Goal: Task Accomplishment & Management: Use online tool/utility

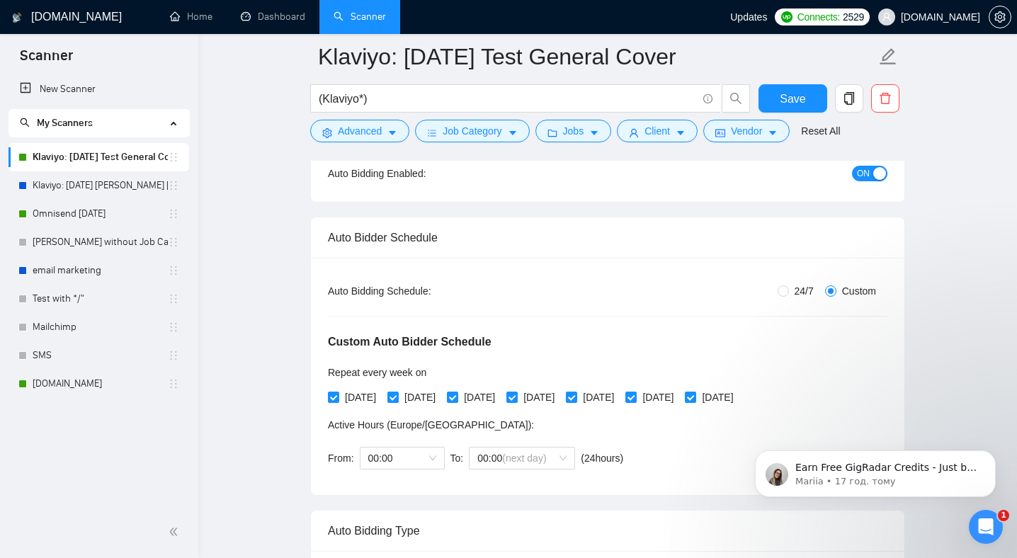
scroll to position [159, 0]
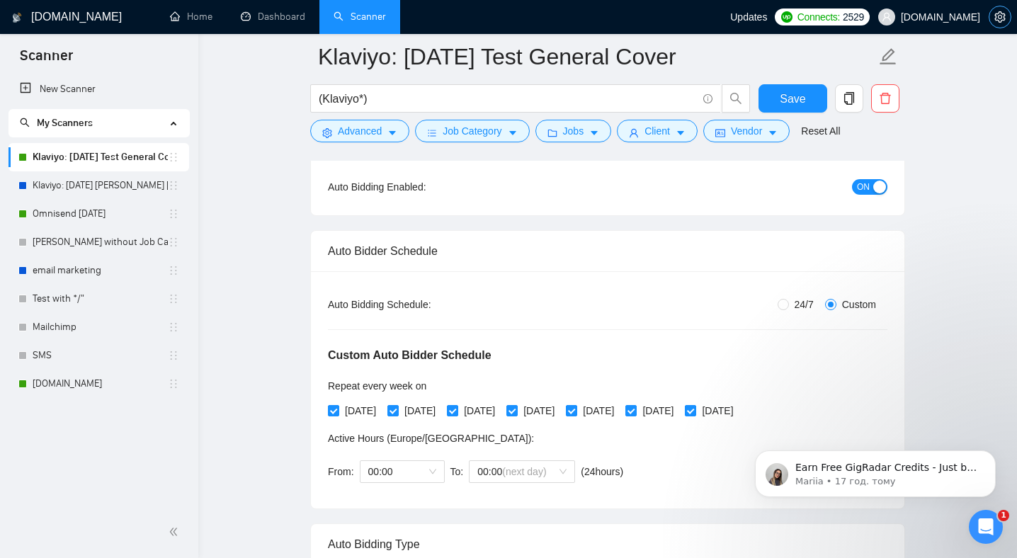
click at [1009, 14] on span "setting" at bounding box center [999, 16] width 21 height 11
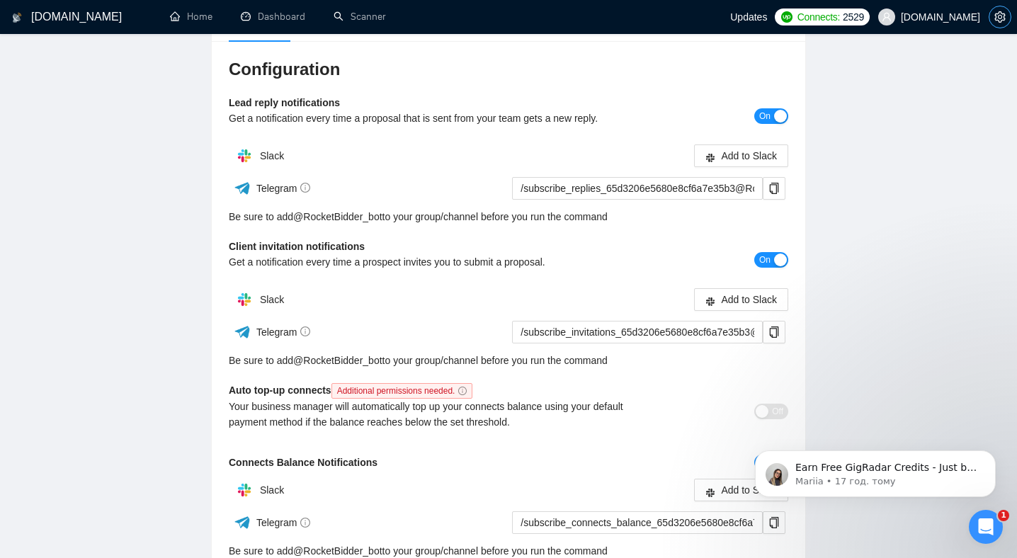
click at [997, 13] on icon "setting" at bounding box center [999, 16] width 11 height 11
click at [1009, 19] on span "setting" at bounding box center [999, 16] width 21 height 11
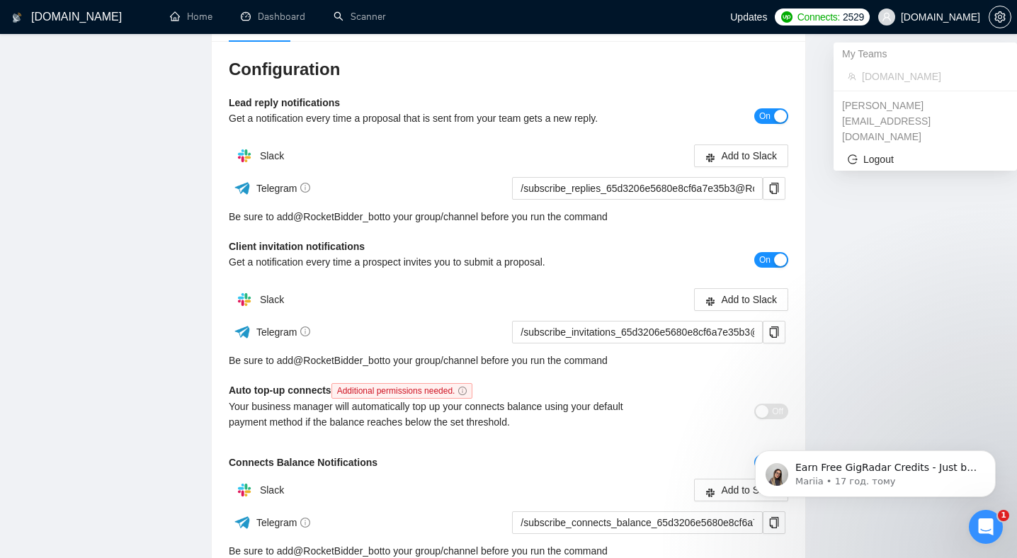
click at [944, 17] on span "[DOMAIN_NAME]" at bounding box center [940, 17] width 79 height 0
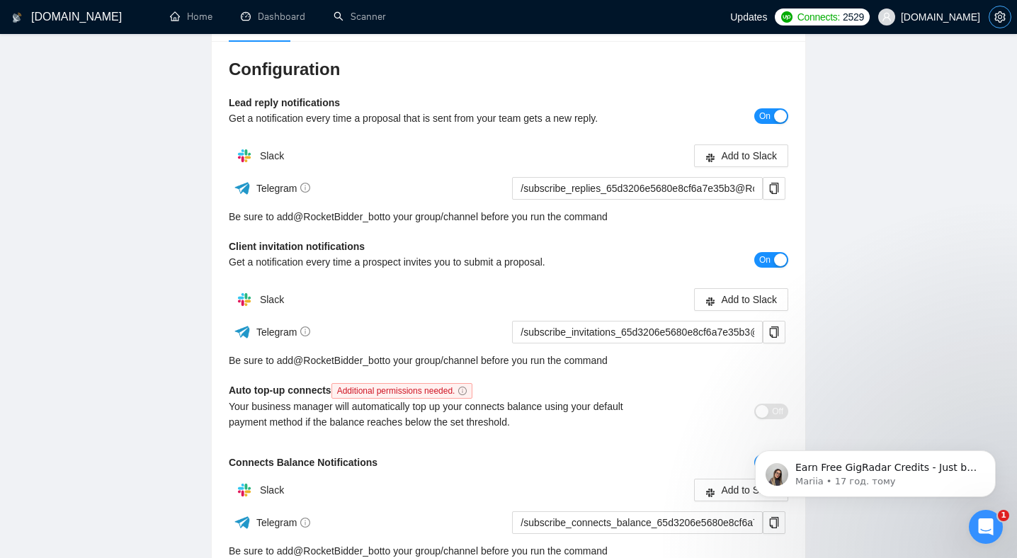
click at [1005, 18] on icon "setting" at bounding box center [999, 16] width 11 height 11
click at [991, 12] on span "setting" at bounding box center [999, 16] width 21 height 11
click at [187, 15] on link "Home" at bounding box center [191, 17] width 42 height 12
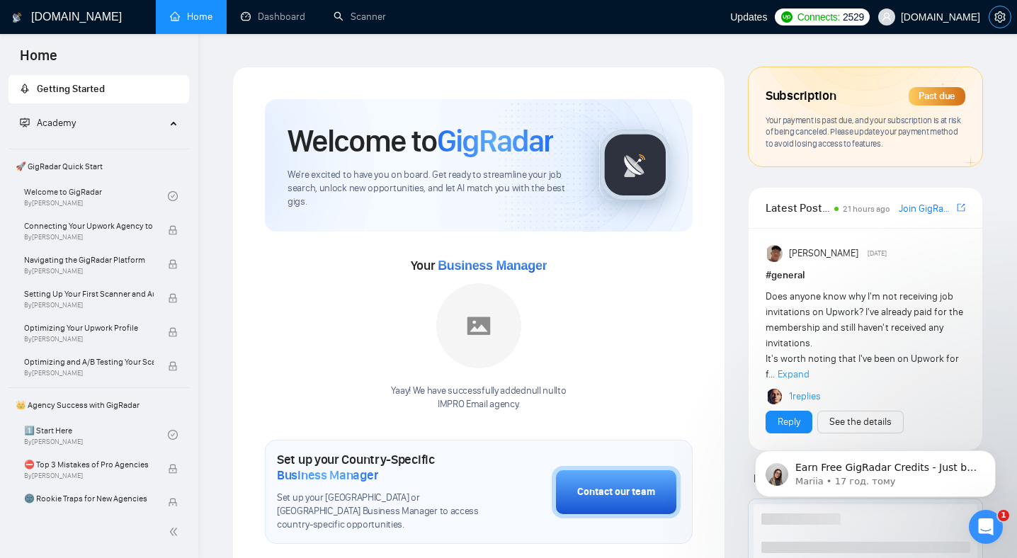
click at [1002, 17] on icon "setting" at bounding box center [999, 16] width 11 height 11
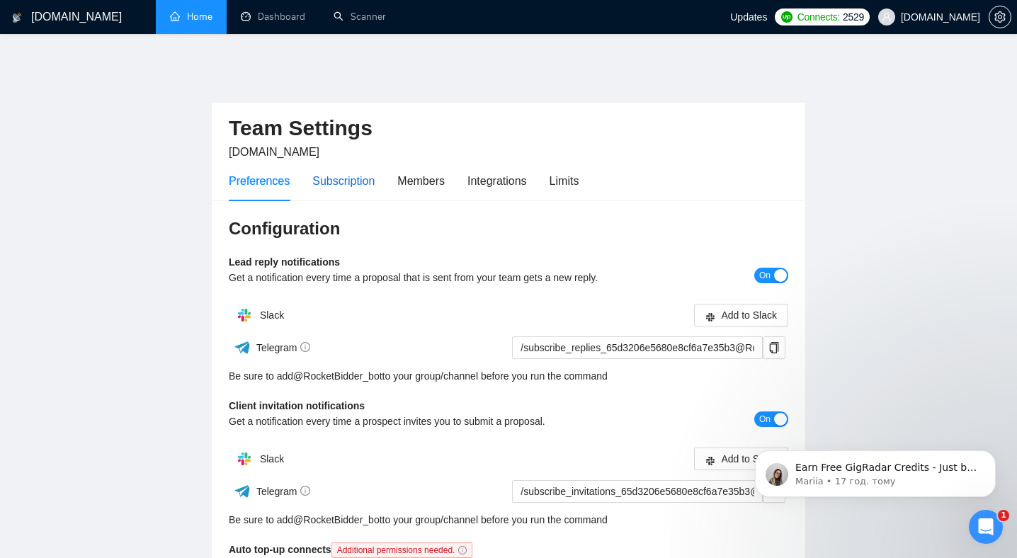
click at [339, 172] on div "Subscription" at bounding box center [343, 181] width 62 height 18
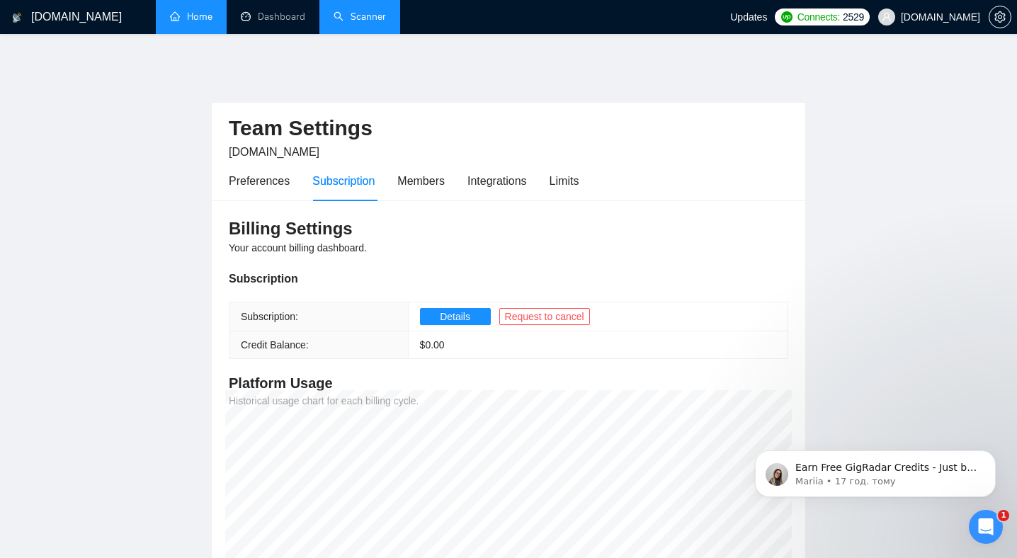
click at [368, 18] on link "Scanner" at bounding box center [359, 17] width 52 height 12
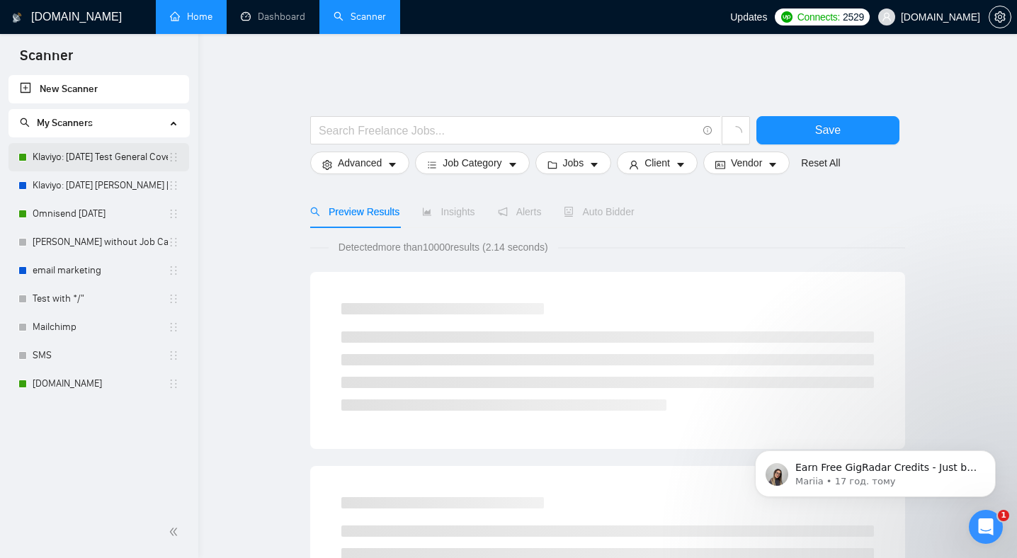
click at [116, 152] on link "Klaviyo: [DATE] Test General Cover" at bounding box center [100, 157] width 135 height 28
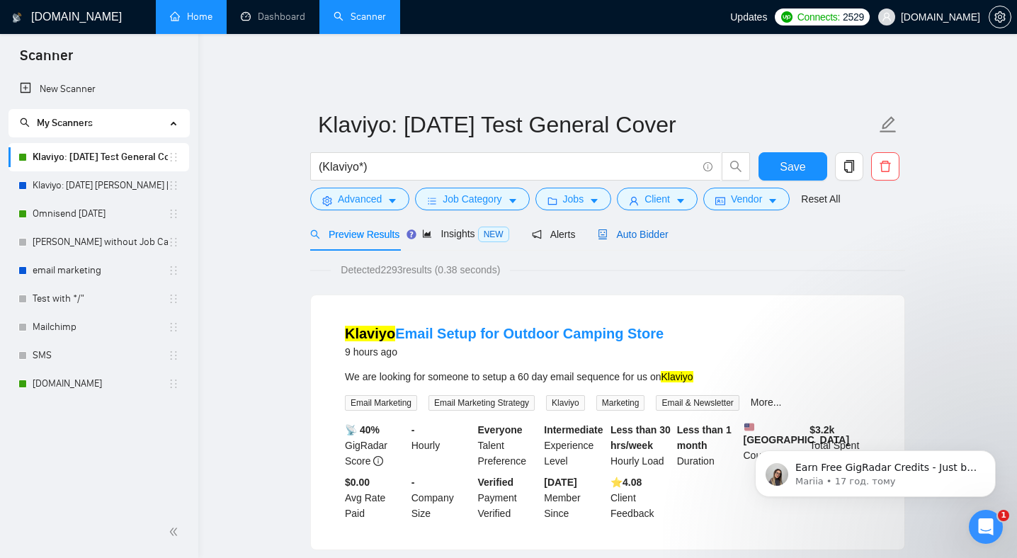
click at [656, 229] on span "Auto Bidder" at bounding box center [633, 234] width 70 height 11
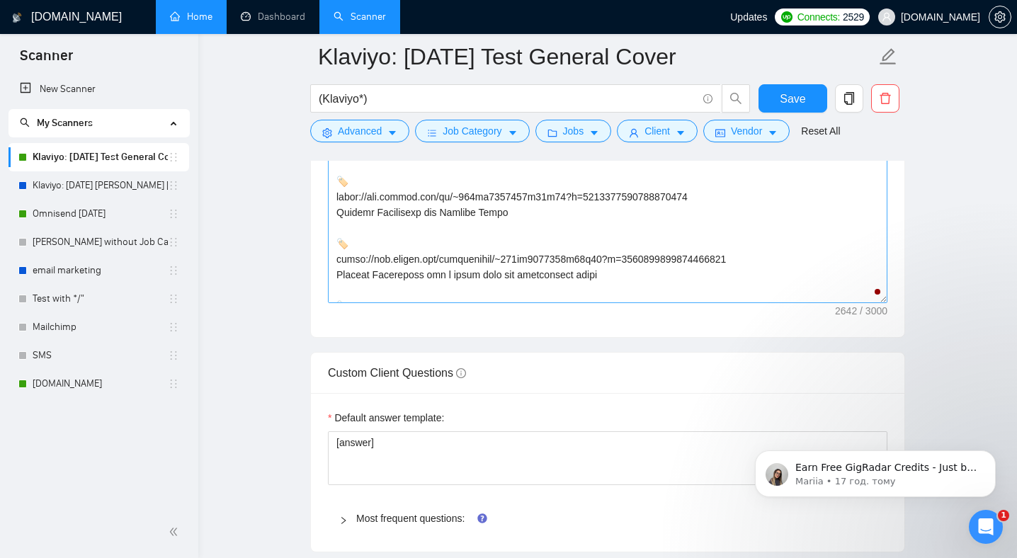
scroll to position [19, 0]
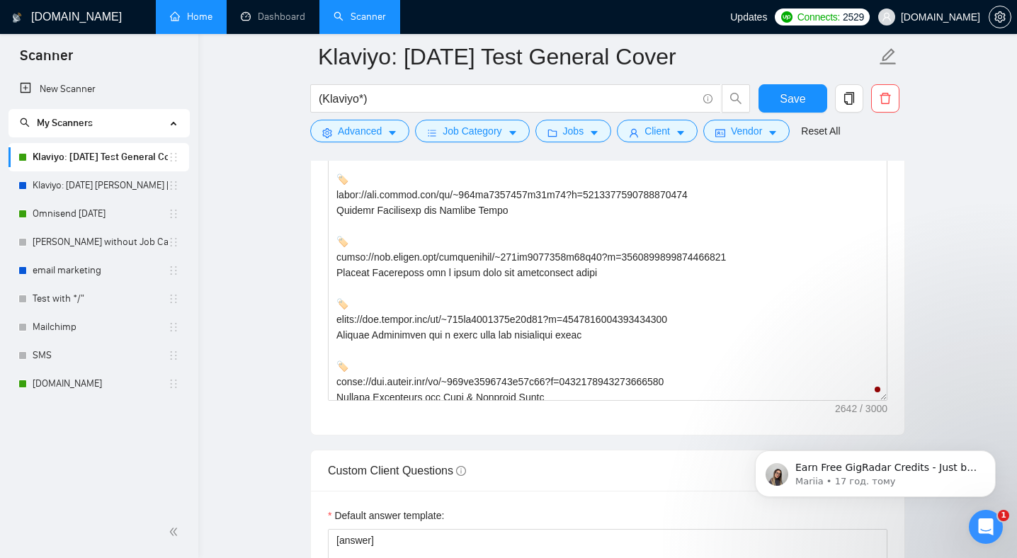
drag, startPoint x: 883, startPoint y: 287, endPoint x: 887, endPoint y: 384, distance: 97.8
click at [896, 384] on div "Cover letter template:" at bounding box center [607, 190] width 593 height 489
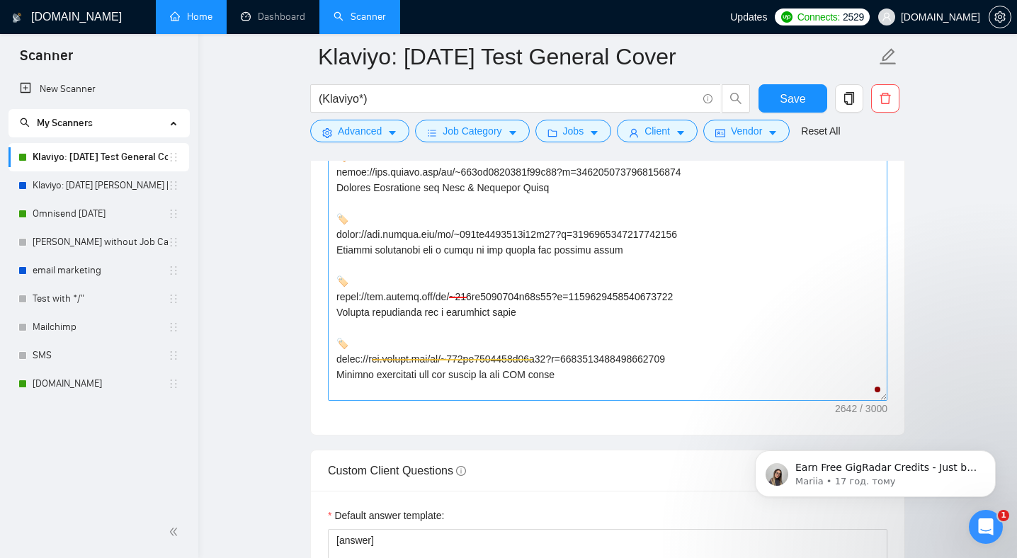
scroll to position [526, 0]
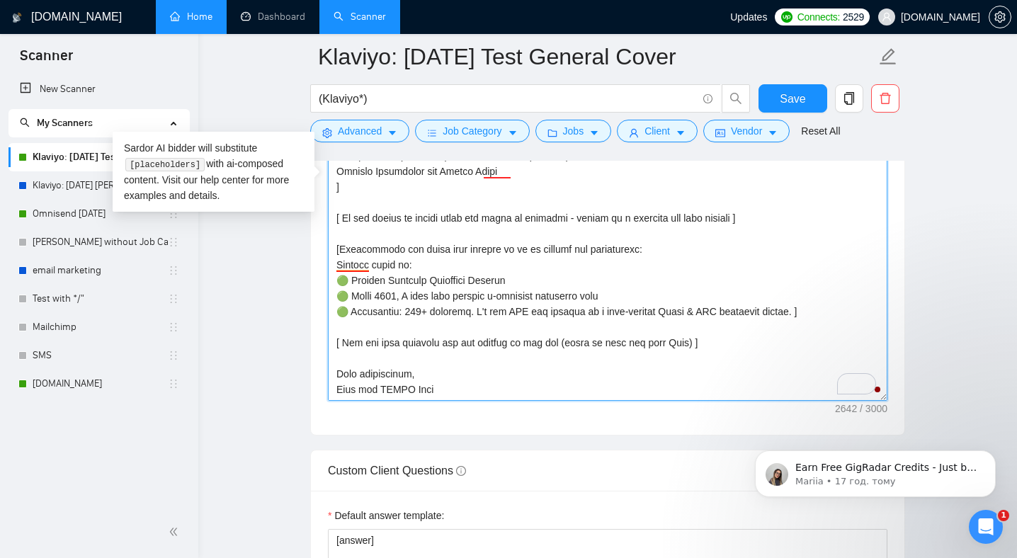
drag, startPoint x: 411, startPoint y: 255, endPoint x: 802, endPoint y: 310, distance: 395.4
click at [802, 310] on textarea "Cover letter template:" at bounding box center [607, 192] width 559 height 416
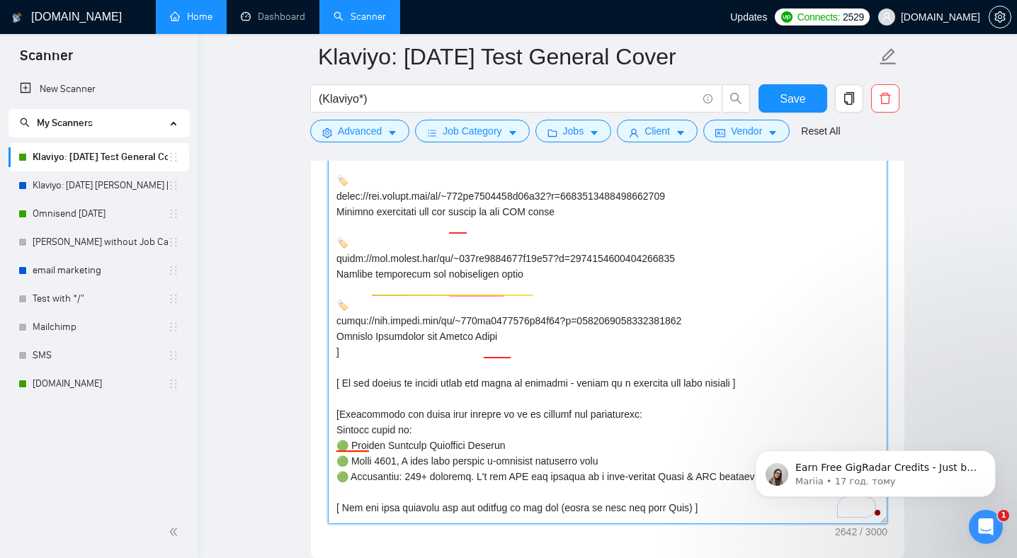
drag, startPoint x: 719, startPoint y: 331, endPoint x: 337, endPoint y: 324, distance: 382.4
click at [337, 324] on textarea "Cover letter template:" at bounding box center [607, 316] width 559 height 416
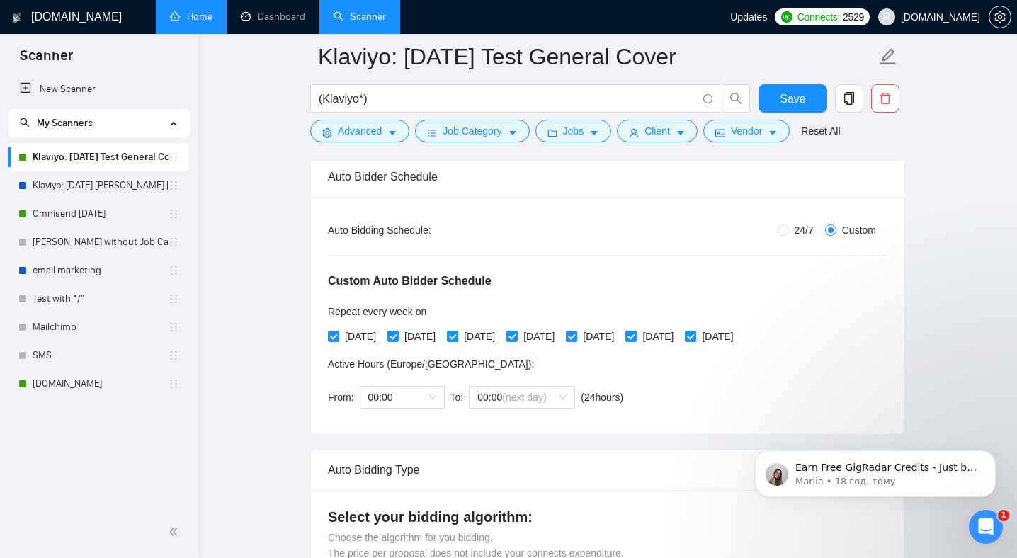
scroll to position [232, 0]
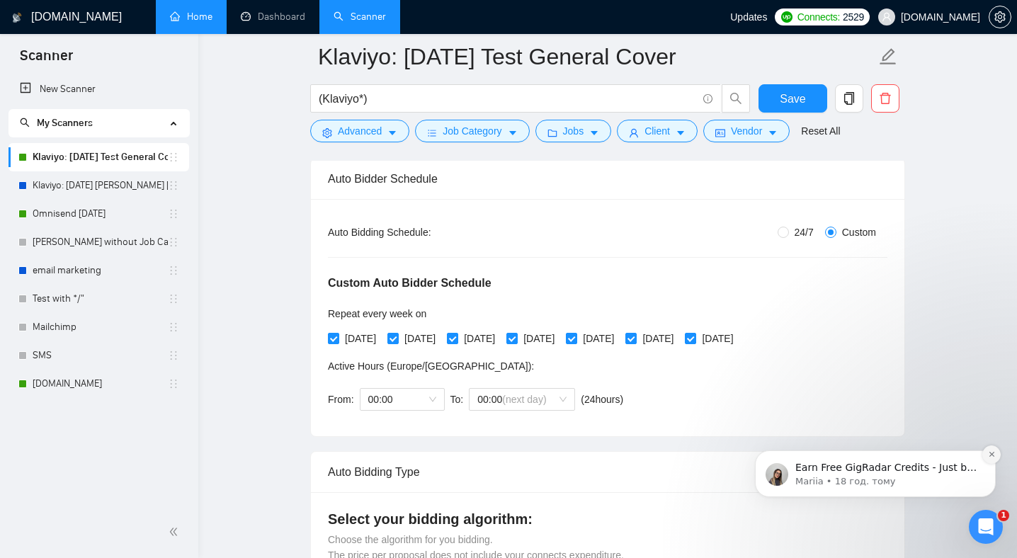
click at [994, 459] on button "Dismiss notification" at bounding box center [991, 454] width 18 height 18
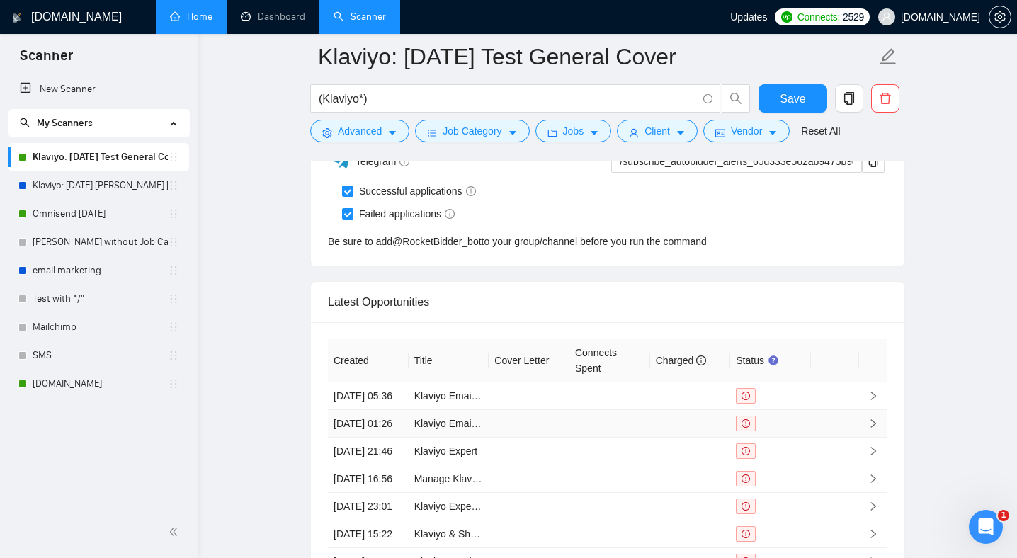
scroll to position [3665, 0]
